Goal: Transaction & Acquisition: Purchase product/service

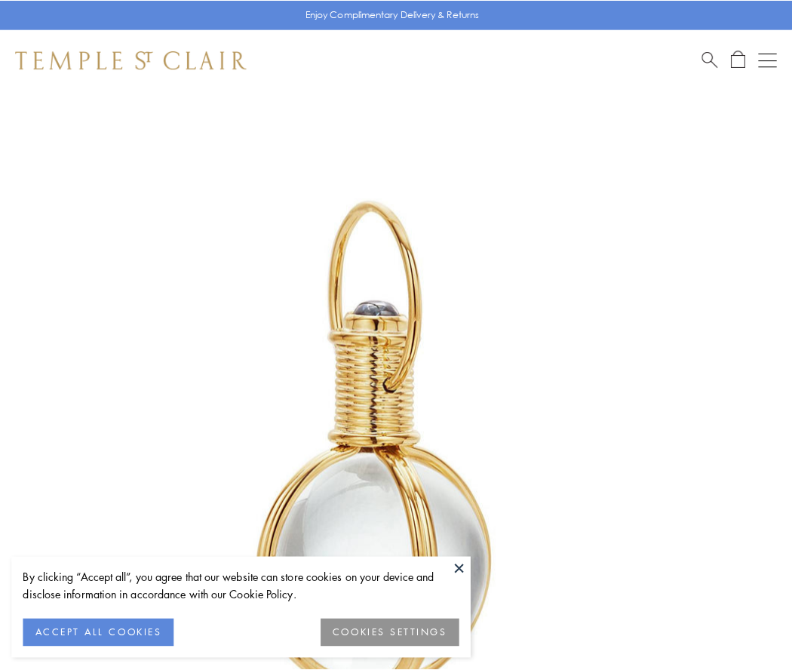
scroll to position [394, 0]
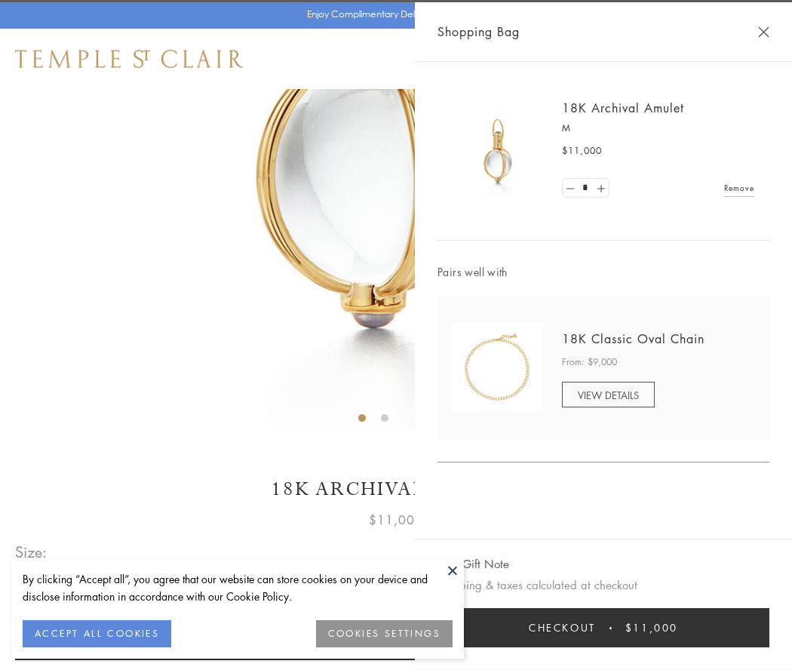
click at [603, 627] on button "Checkout $11,000" at bounding box center [603, 627] width 332 height 39
